Goal: Transaction & Acquisition: Purchase product/service

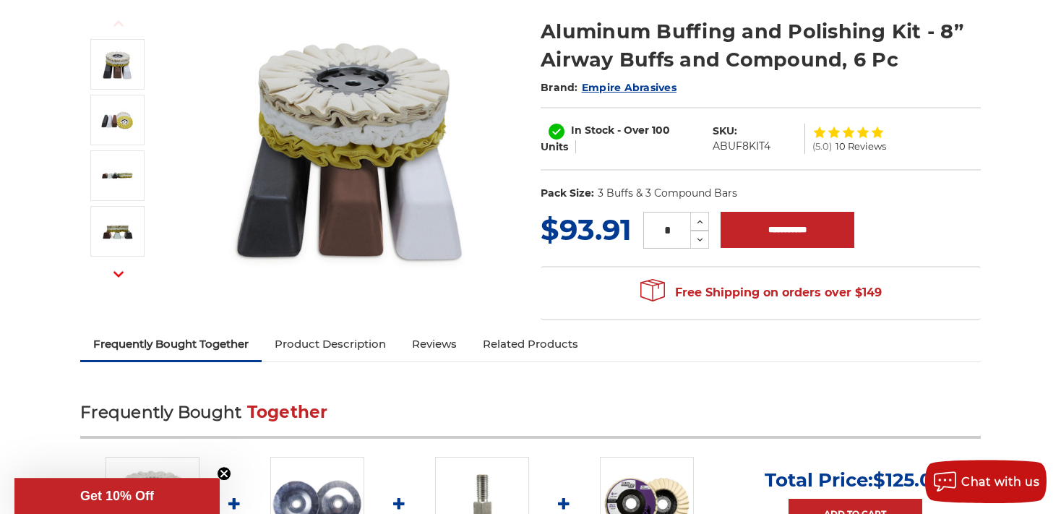
scroll to position [215, 0]
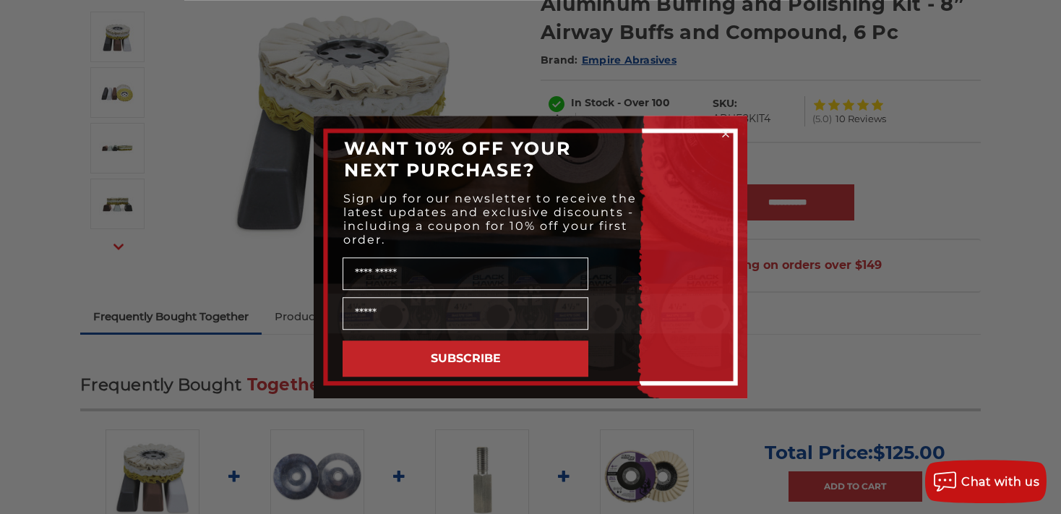
click at [726, 137] on circle "Close dialog" at bounding box center [726, 134] width 14 height 14
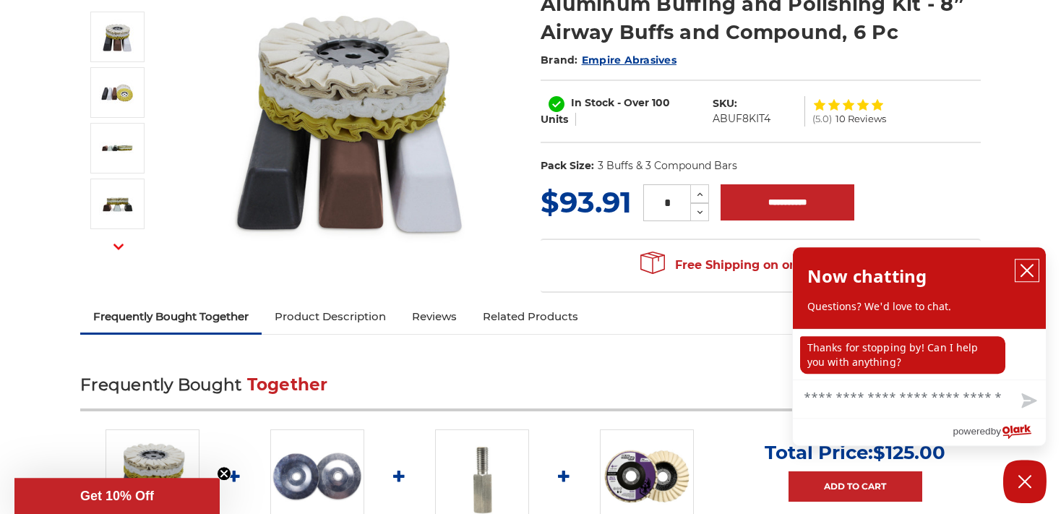
click at [1026, 275] on icon "close chatbox" at bounding box center [1026, 270] width 14 height 14
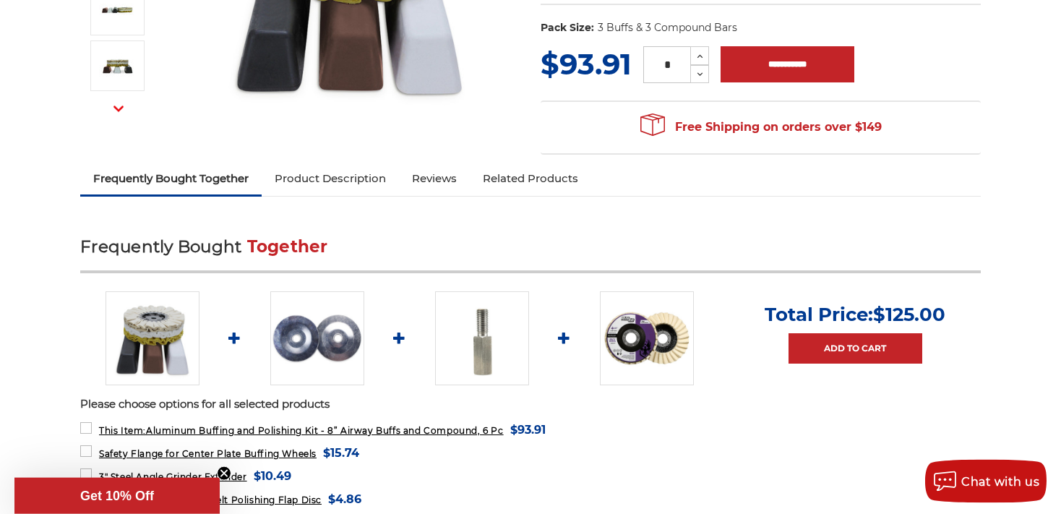
scroll to position [491, 0]
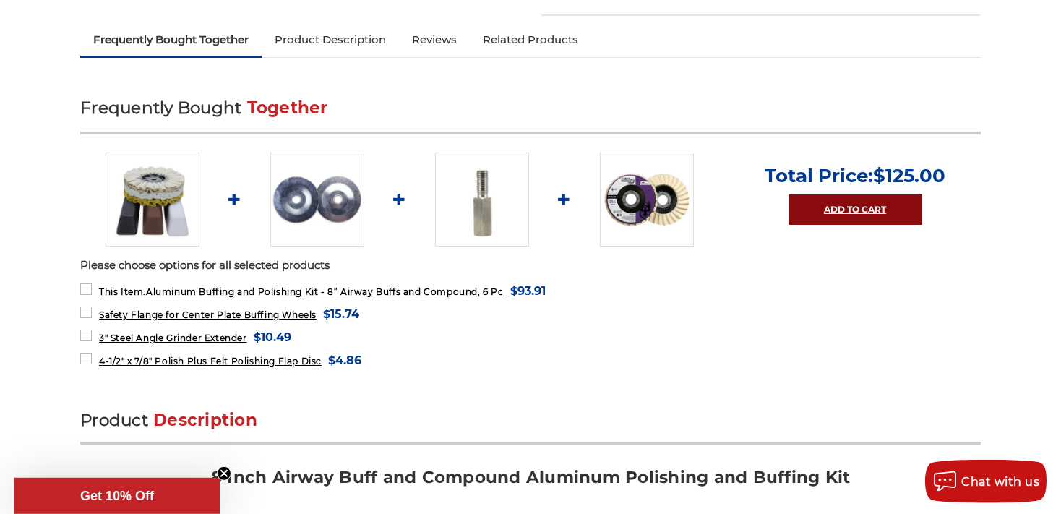
click at [853, 211] on link "Add to Cart" at bounding box center [855, 209] width 134 height 30
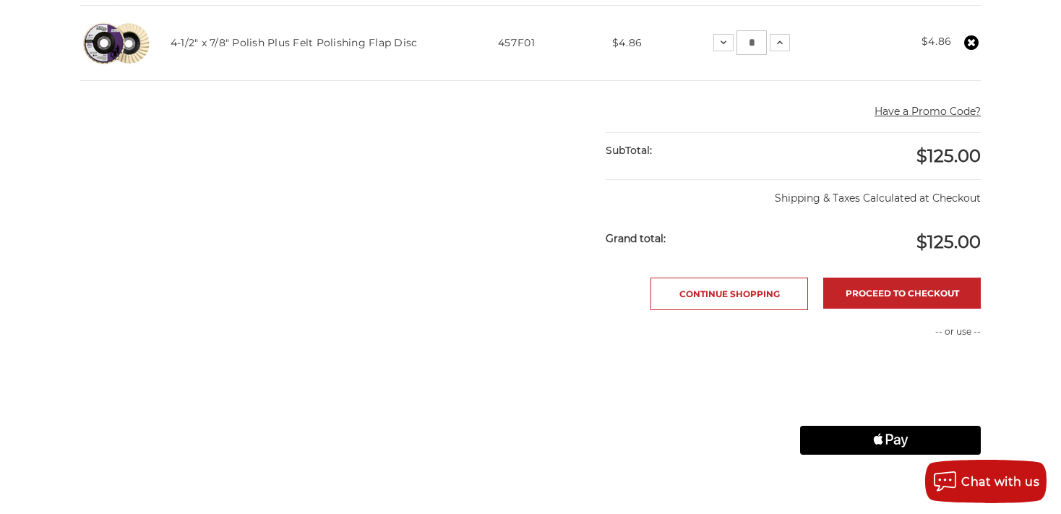
scroll to position [612, 0]
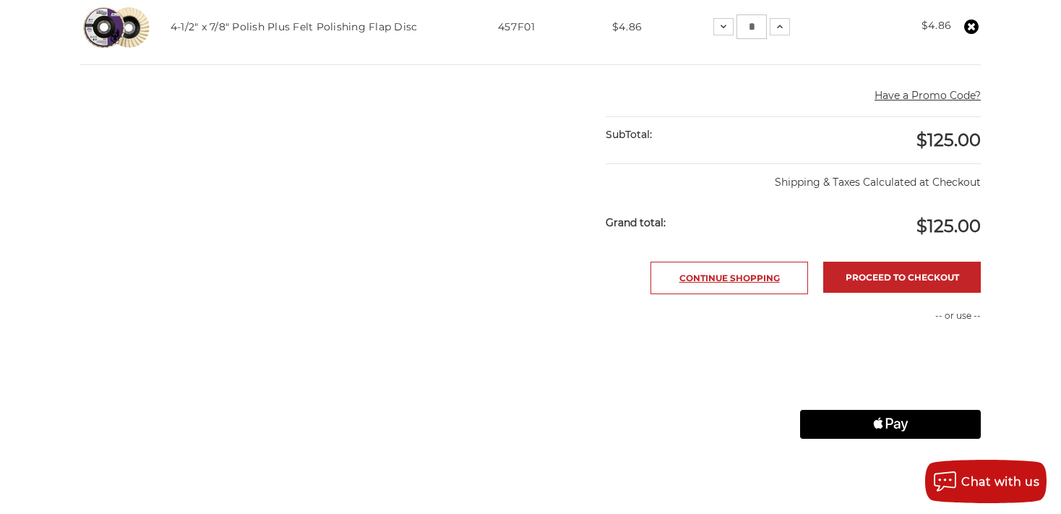
click at [768, 290] on link "Continue Shopping" at bounding box center [729, 278] width 158 height 33
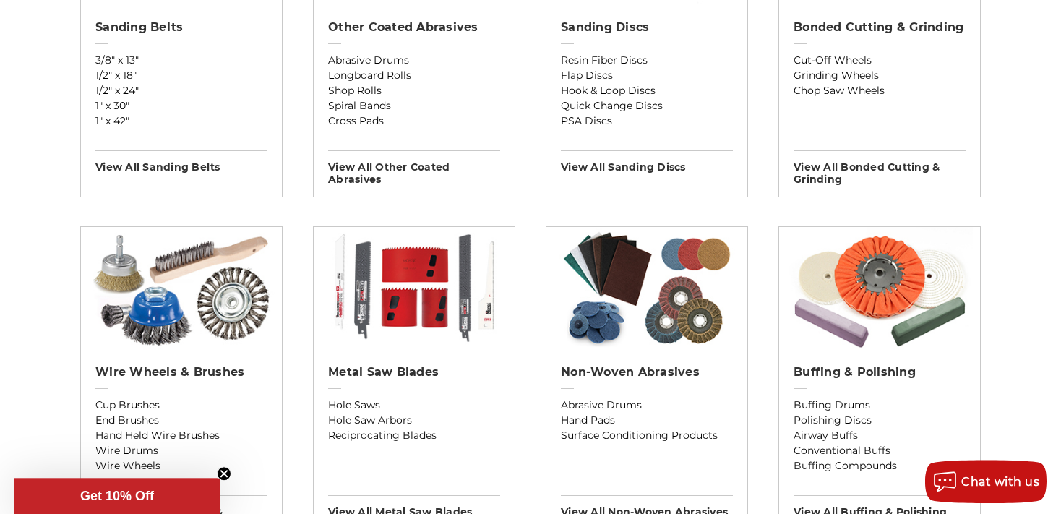
scroll to position [678, 0]
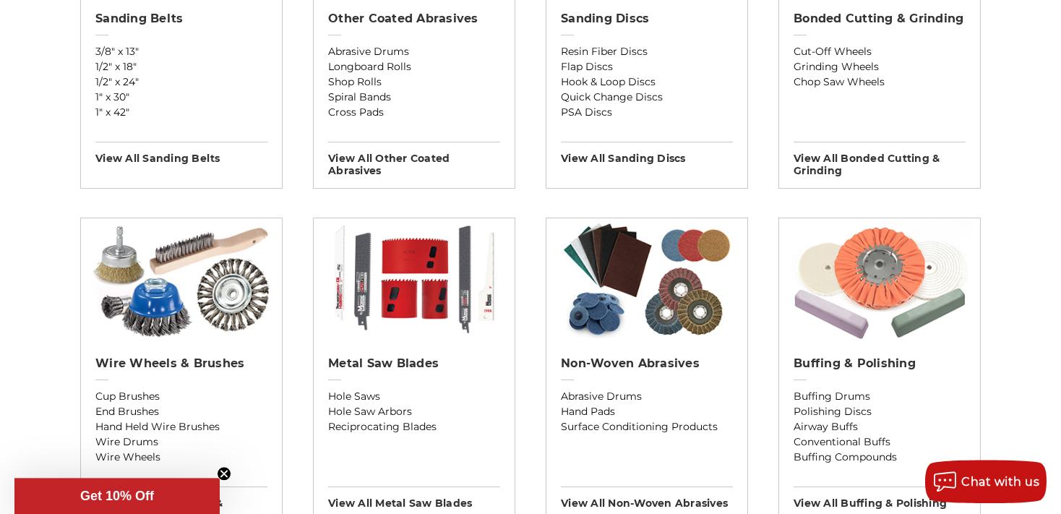
click at [871, 308] on img at bounding box center [879, 279] width 187 height 123
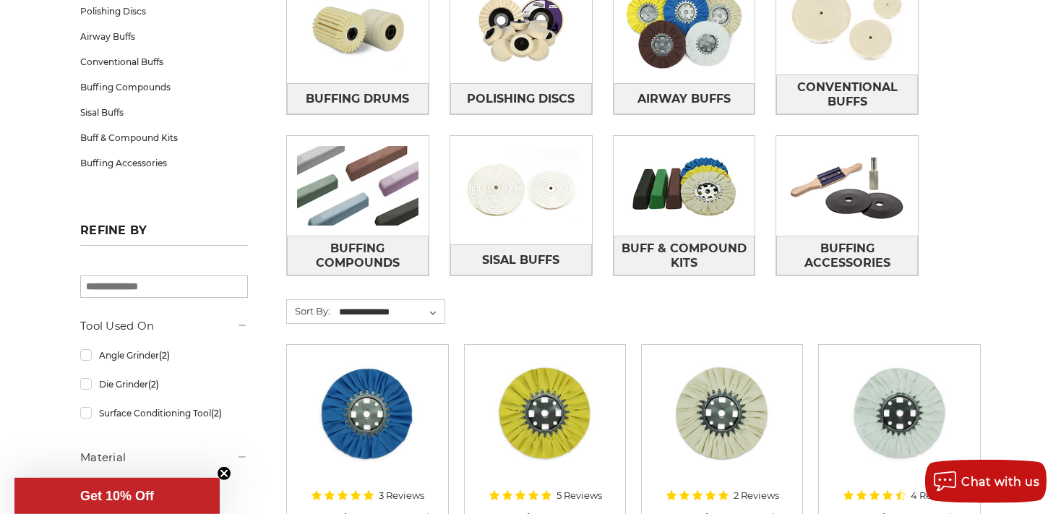
scroll to position [306, 0]
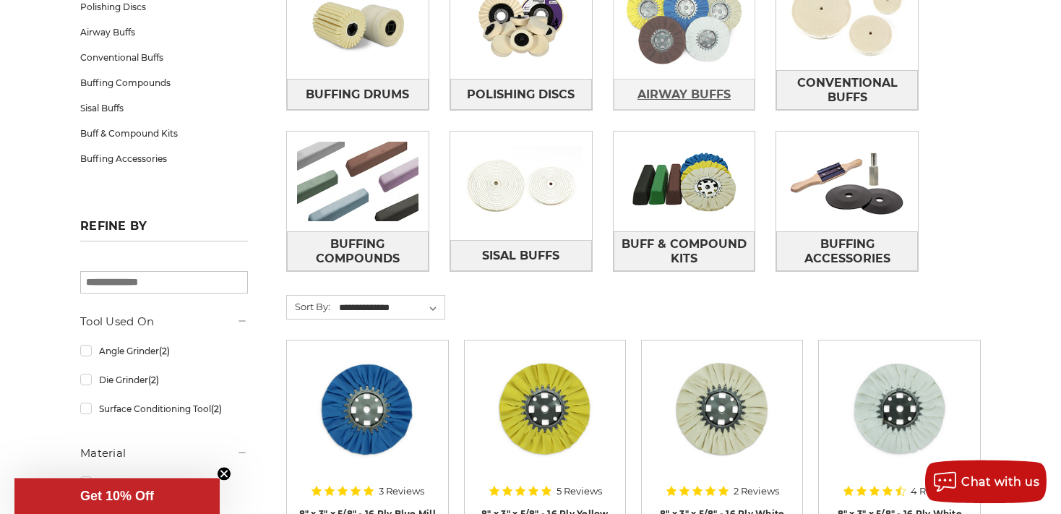
click at [694, 89] on span "Airway Buffs" at bounding box center [683, 94] width 93 height 25
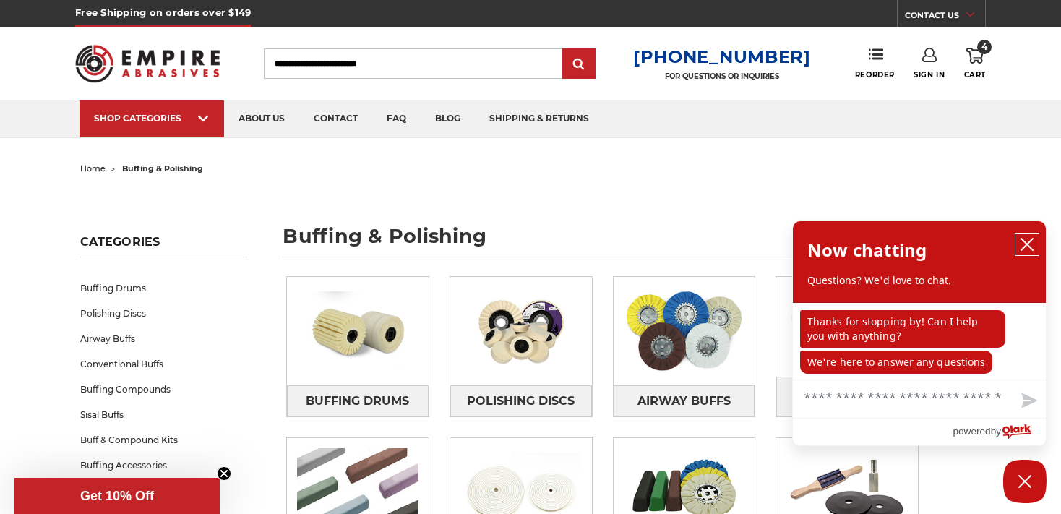
click at [1024, 254] on button "close chatbox" at bounding box center [1026, 244] width 23 height 22
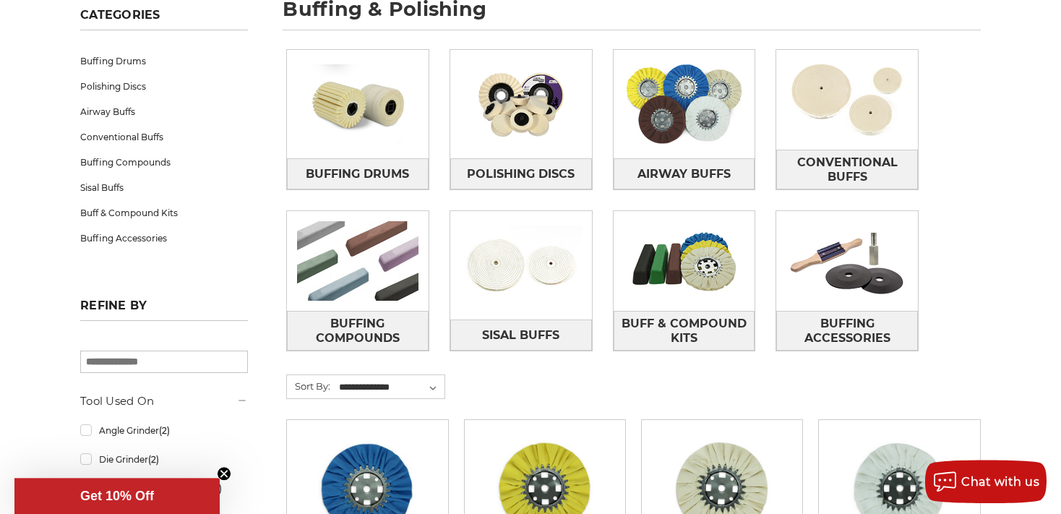
scroll to position [250, 0]
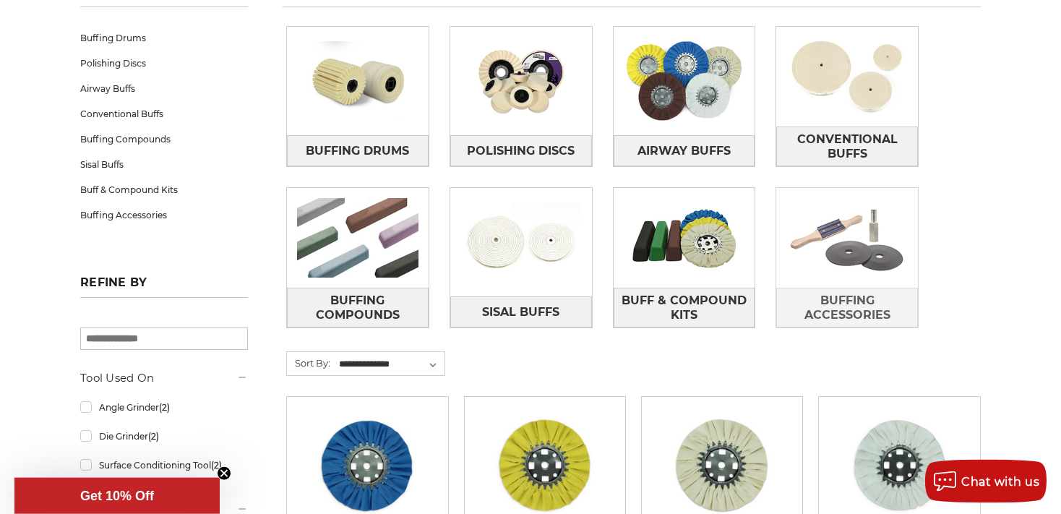
click at [837, 228] on img at bounding box center [847, 238] width 142 height 100
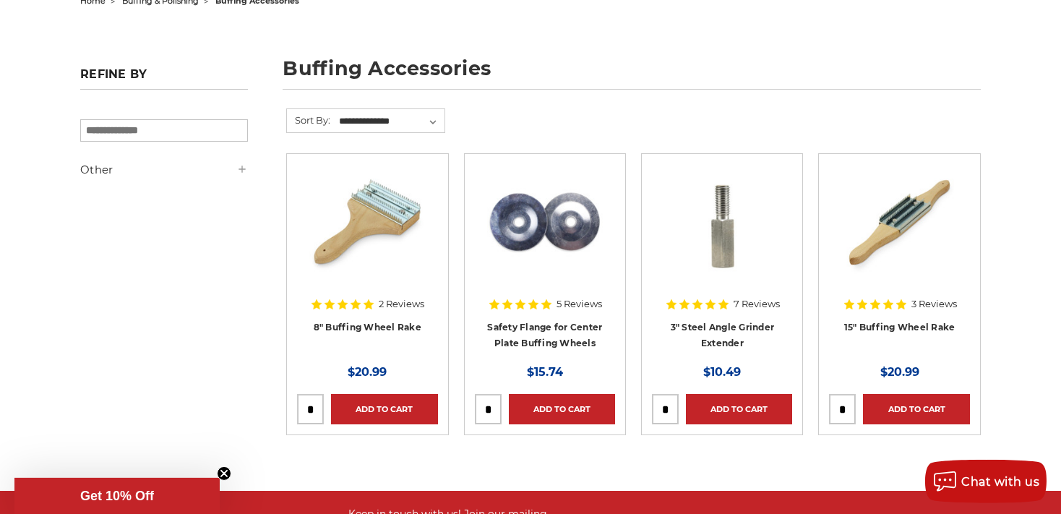
scroll to position [182, 0]
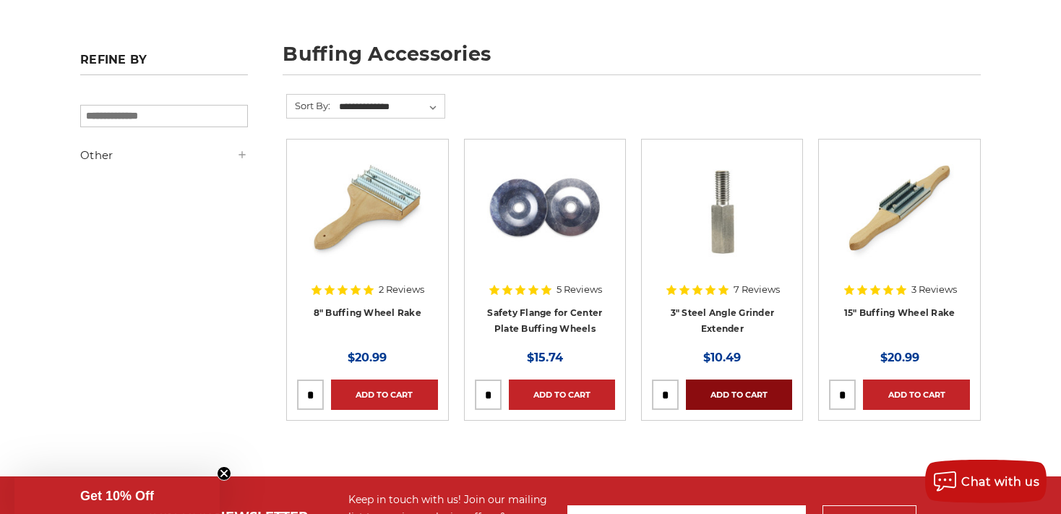
click at [747, 393] on link "Add to Cart" at bounding box center [739, 394] width 106 height 30
click at [747, 393] on link "Added to Cart" at bounding box center [739, 394] width 106 height 30
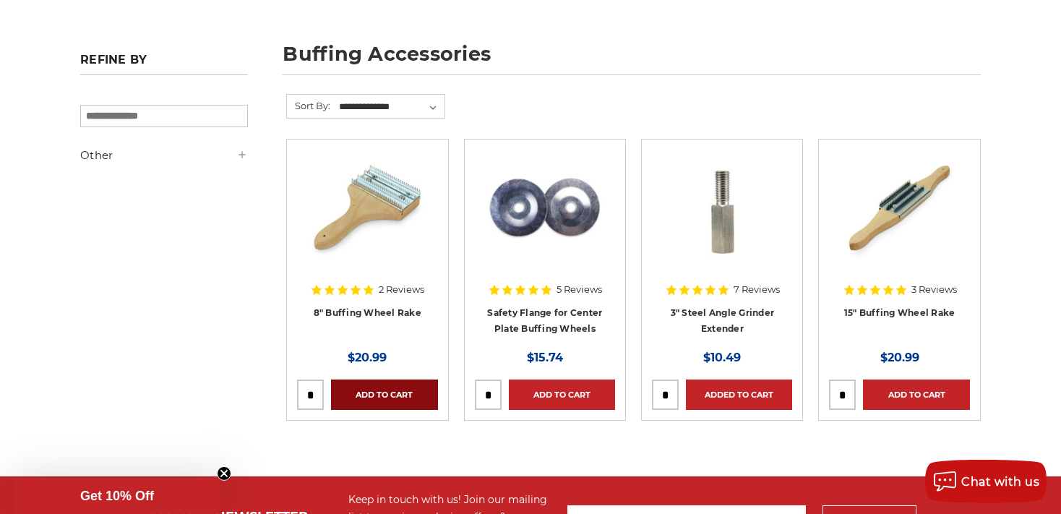
click at [402, 392] on link "Add to Cart" at bounding box center [384, 394] width 106 height 30
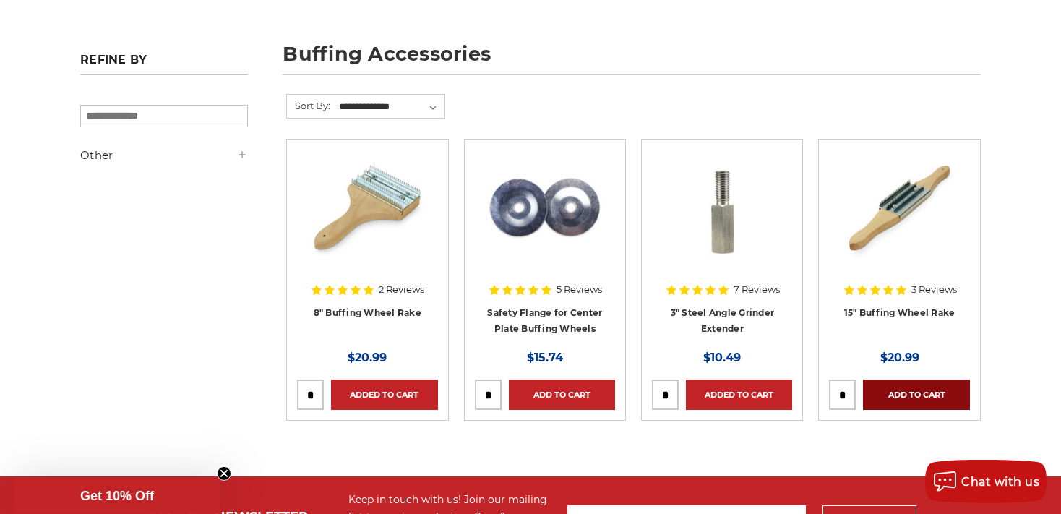
click at [897, 389] on link "Add to Cart" at bounding box center [916, 394] width 106 height 30
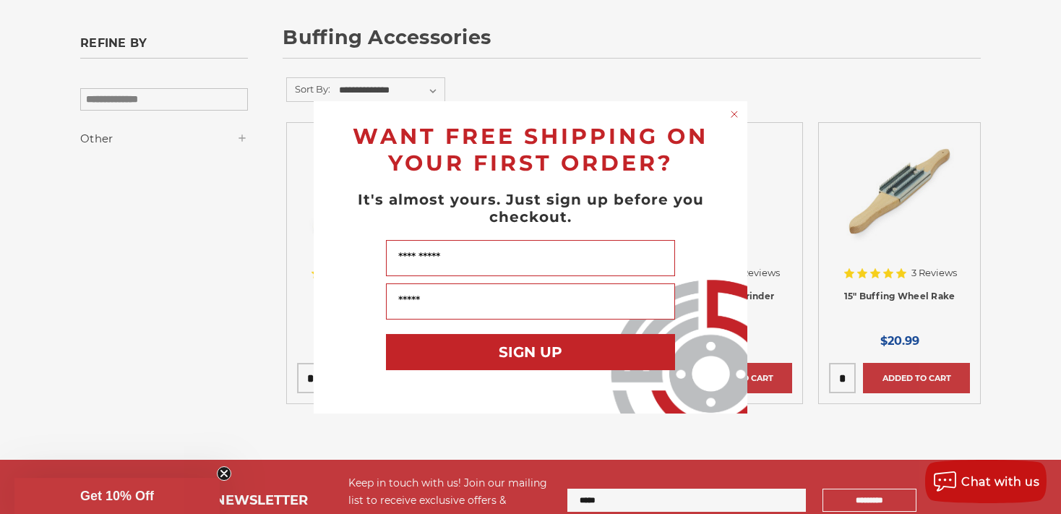
scroll to position [220, 0]
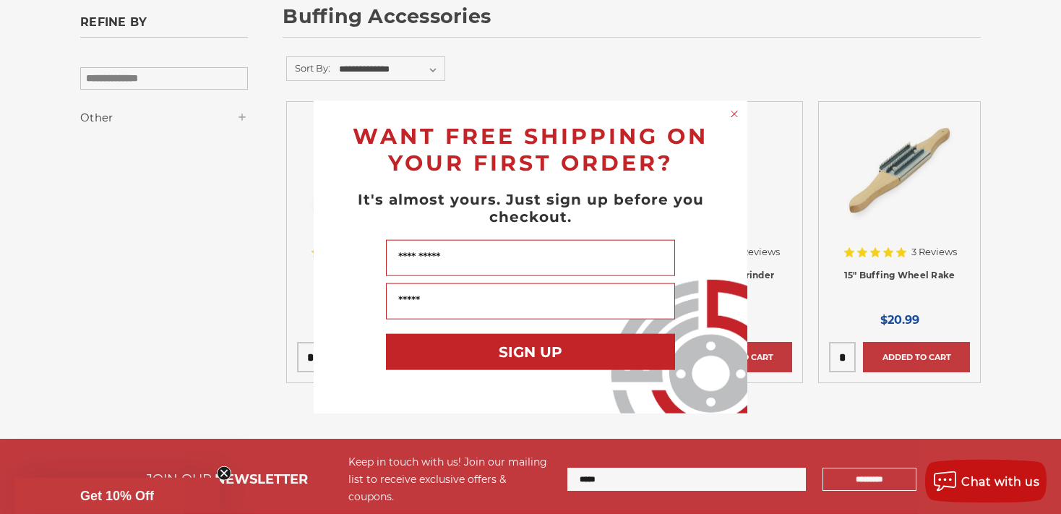
click at [733, 115] on circle "Close dialog" at bounding box center [735, 114] width 14 height 14
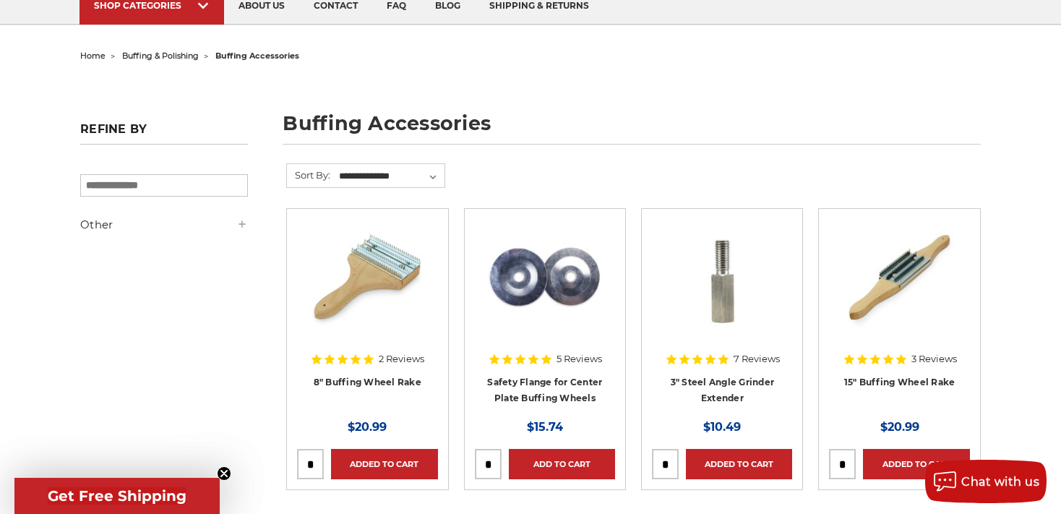
scroll to position [0, 0]
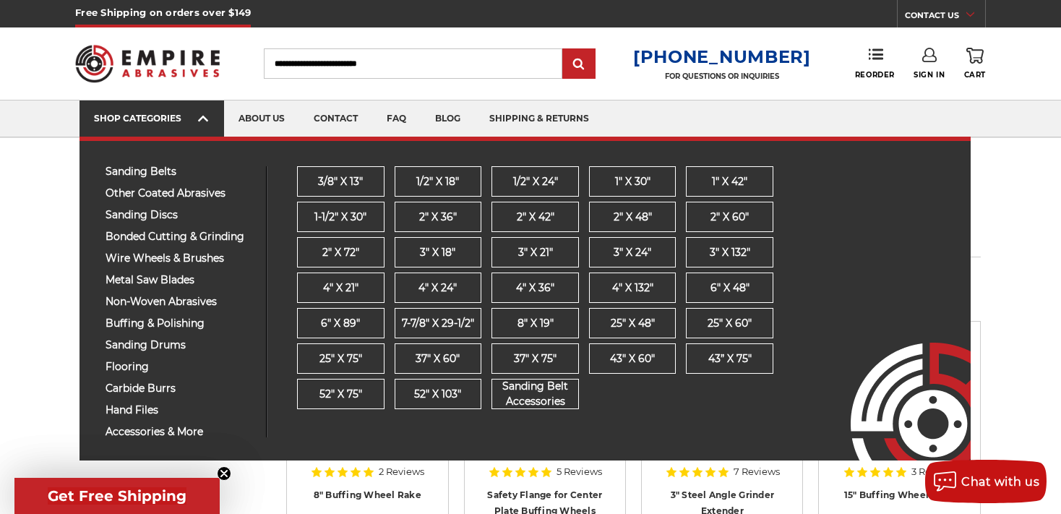
click at [199, 122] on icon at bounding box center [203, 119] width 10 height 16
click at [201, 120] on icon at bounding box center [203, 119] width 10 height 16
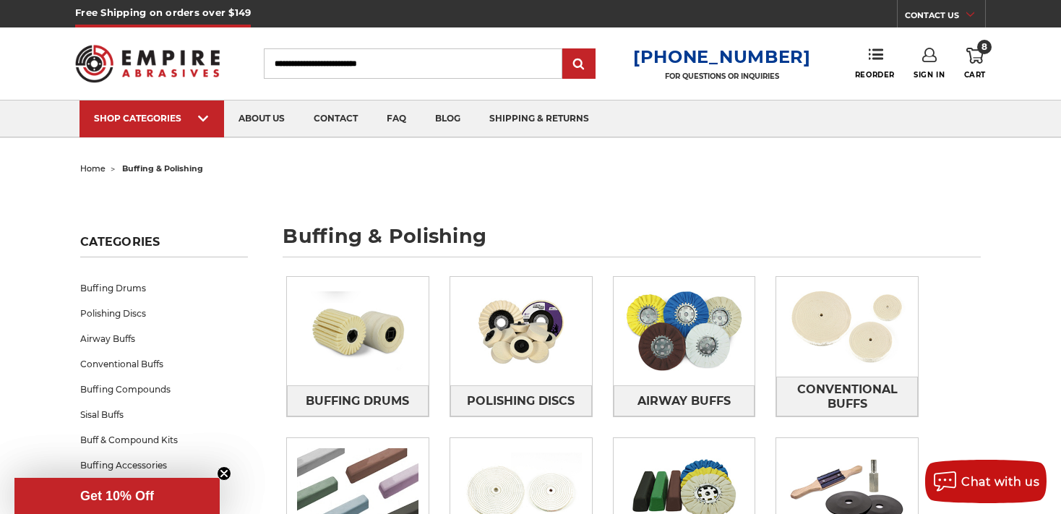
click at [975, 55] on icon at bounding box center [974, 56] width 17 height 16
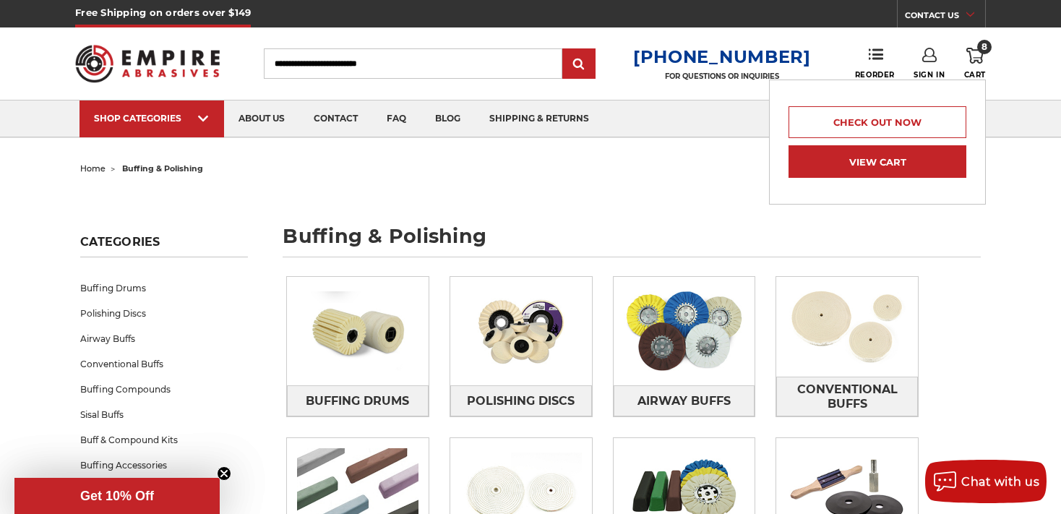
click at [886, 165] on link "View Cart" at bounding box center [877, 161] width 178 height 33
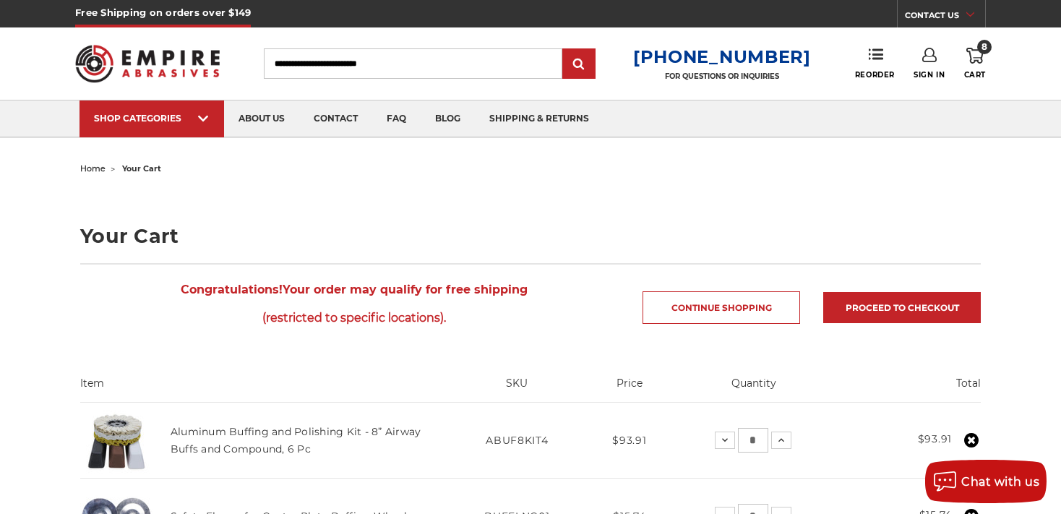
drag, startPoint x: 964, startPoint y: 130, endPoint x: 1054, endPoint y: -33, distance: 186.6
